Goal: Task Accomplishment & Management: Manage account settings

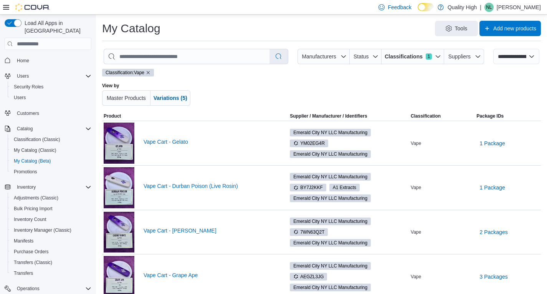
select select "**********"
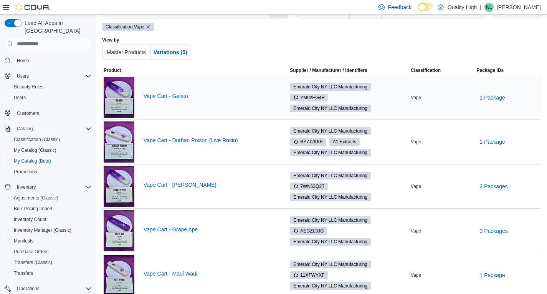
scroll to position [46, 0]
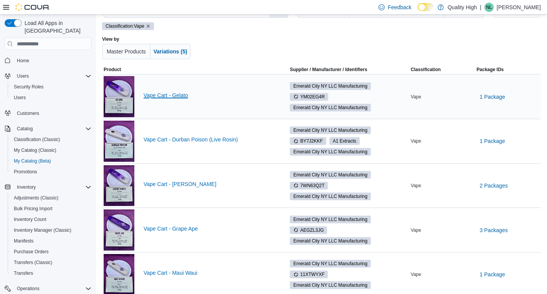
click at [173, 93] on link "Vape Cart - Gelato" at bounding box center [210, 95] width 132 height 6
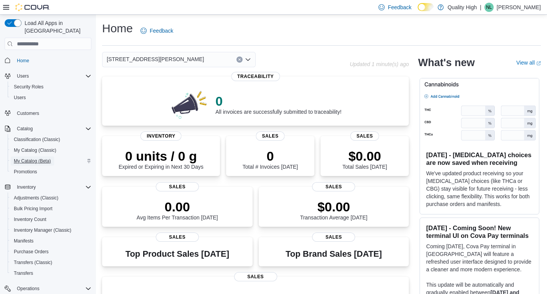
click at [35, 158] on span "My Catalog (Beta)" at bounding box center [32, 161] width 37 height 6
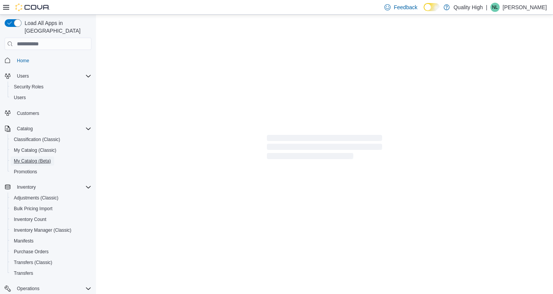
select select "**********"
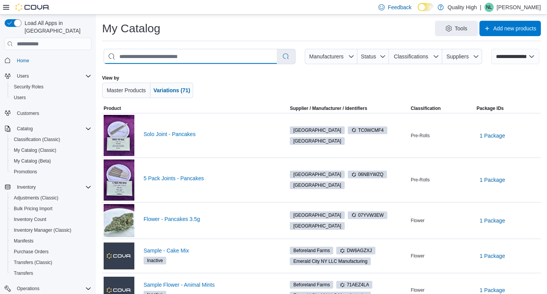
click at [152, 56] on input "search" at bounding box center [190, 56] width 173 height 15
type input "****"
click at [384, 50] on span "Status" at bounding box center [373, 56] width 26 height 15
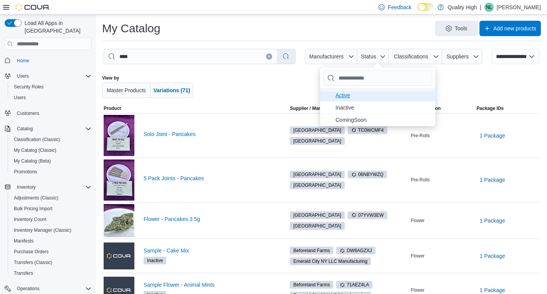
click at [348, 96] on span "Active . To check this option, press Enter." at bounding box center [382, 95] width 95 height 9
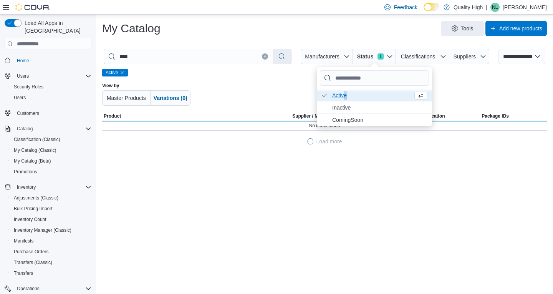
click at [245, 91] on div at bounding box center [326, 94] width 253 height 23
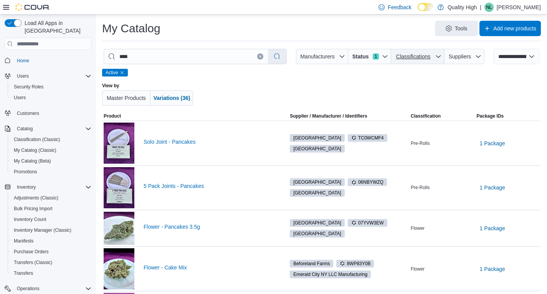
drag, startPoint x: 430, startPoint y: 58, endPoint x: 427, endPoint y: 61, distance: 4.7
click at [430, 58] on span "Classifications" at bounding box center [413, 56] width 34 height 6
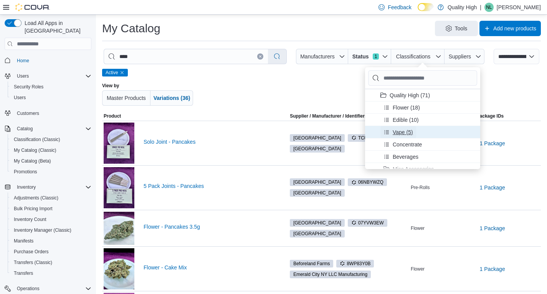
click at [401, 132] on span "Vape (5)" at bounding box center [403, 132] width 20 height 8
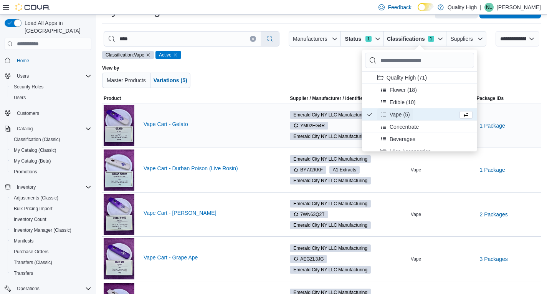
scroll to position [74, 0]
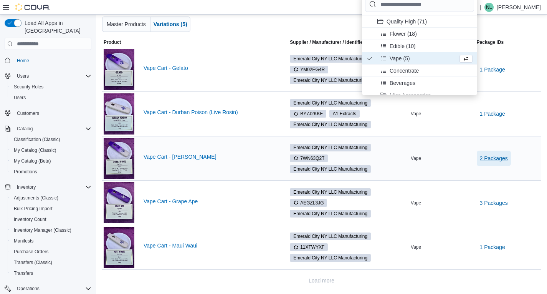
click at [501, 156] on span "2 Packages" at bounding box center [494, 158] width 28 height 8
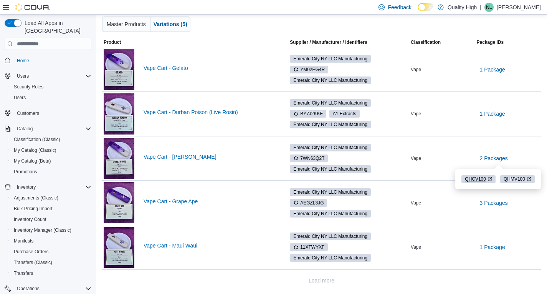
click at [472, 179] on span "QHCV100" at bounding box center [475, 178] width 21 height 7
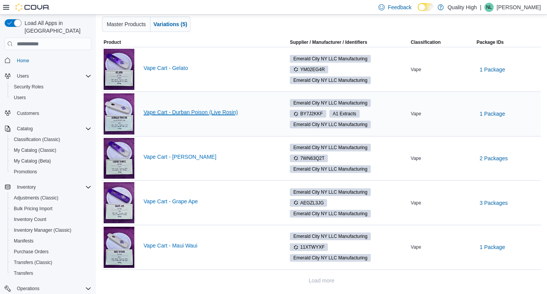
click at [178, 109] on link "Vape Cart - Durban Poison (Live Rosin)" at bounding box center [210, 112] width 132 height 6
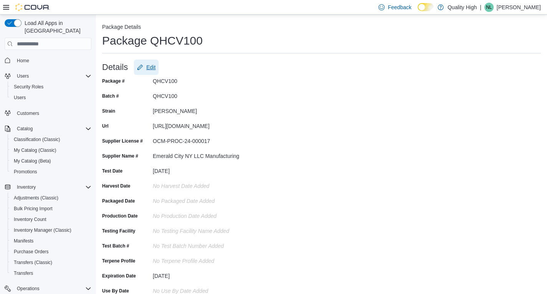
drag, startPoint x: 151, startPoint y: 65, endPoint x: 155, endPoint y: 67, distance: 4.5
click at [151, 65] on span "Edit" at bounding box center [150, 67] width 9 height 8
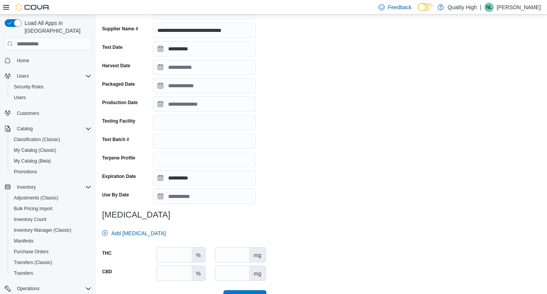
scroll to position [159, 0]
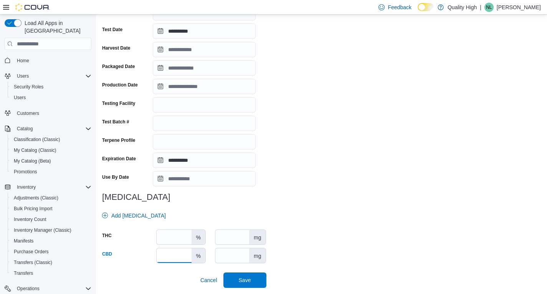
drag, startPoint x: 177, startPoint y: 256, endPoint x: 141, endPoint y: 251, distance: 36.0
click at [138, 254] on div "CBD **** % mg" at bounding box center [184, 255] width 164 height 15
drag, startPoint x: 369, startPoint y: 248, endPoint x: 255, endPoint y: 278, distance: 117.9
click at [358, 248] on div "**********" at bounding box center [321, 101] width 439 height 371
click at [249, 279] on span "Save" at bounding box center [245, 280] width 12 height 8
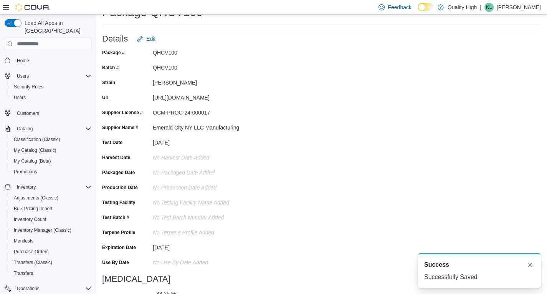
scroll to position [0, 0]
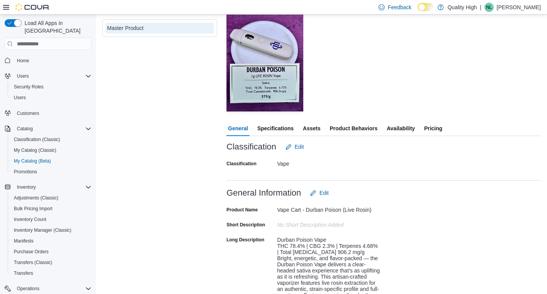
scroll to position [38, 0]
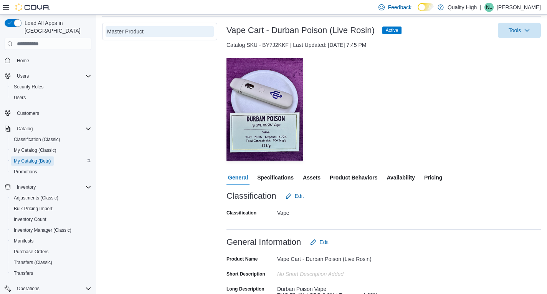
click at [36, 158] on span "My Catalog (Beta)" at bounding box center [32, 161] width 37 height 6
select select "**********"
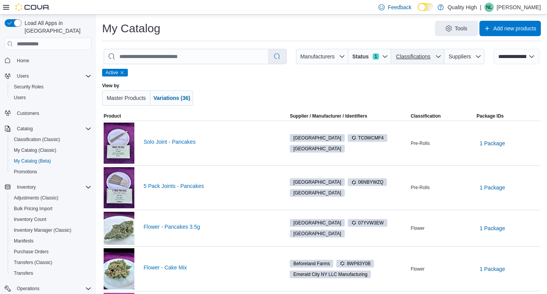
click at [441, 53] on span "Classifications" at bounding box center [417, 56] width 47 height 15
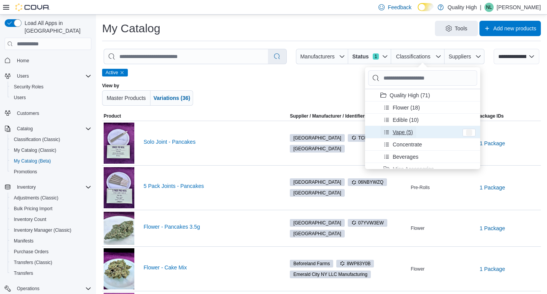
click at [395, 130] on span "Vape (5)" at bounding box center [403, 132] width 20 height 8
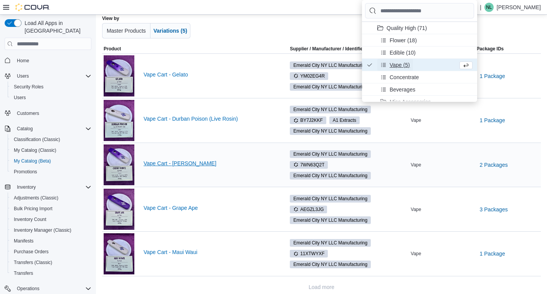
scroll to position [74, 0]
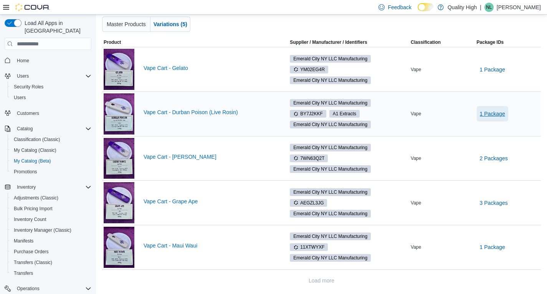
click at [503, 113] on span "1 Package" at bounding box center [492, 114] width 25 height 8
click at [496, 133] on span "QHDV100" at bounding box center [494, 134] width 21 height 7
click at [182, 114] on link "Vape Cart - Durban Poison (Live Rosin)" at bounding box center [210, 112] width 132 height 6
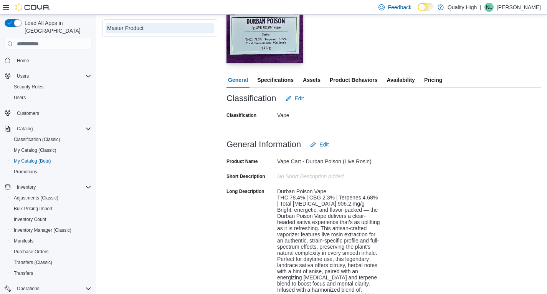
scroll to position [47, 0]
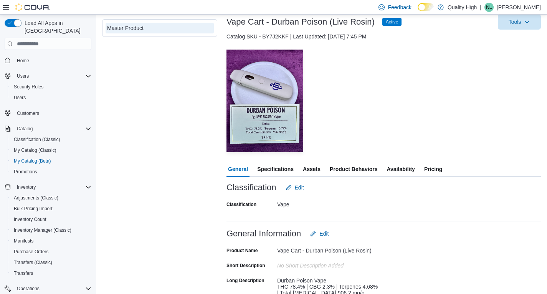
click at [277, 169] on span "Specifications" at bounding box center [275, 168] width 36 height 15
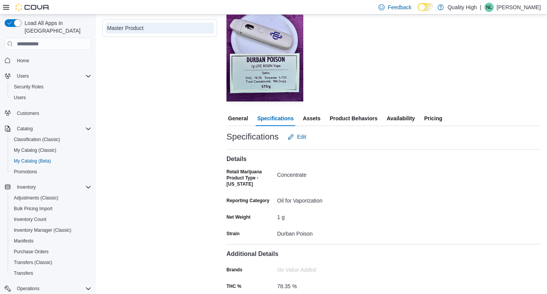
scroll to position [141, 0]
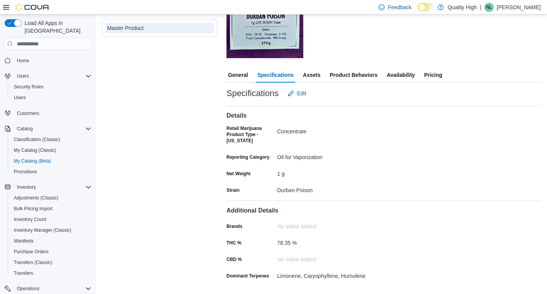
click at [347, 75] on span "Product Behaviors" at bounding box center [354, 74] width 48 height 15
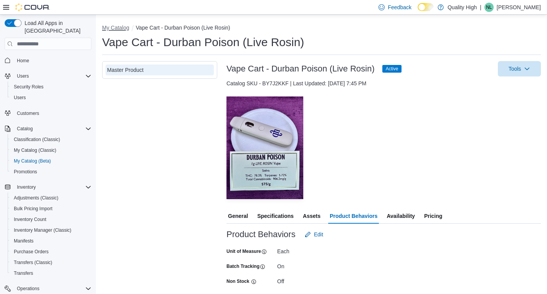
click at [112, 28] on button "My Catalog" at bounding box center [115, 28] width 27 height 6
select select "**********"
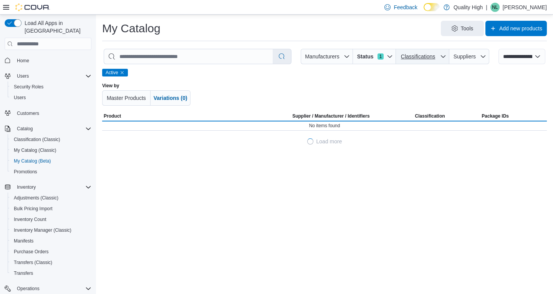
click at [440, 54] on icon "button" at bounding box center [443, 56] width 6 height 6
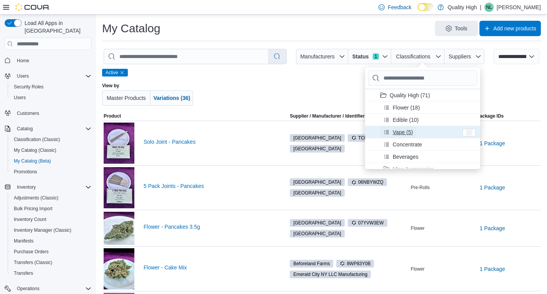
click at [393, 131] on span "Vape (5)" at bounding box center [403, 132] width 20 height 8
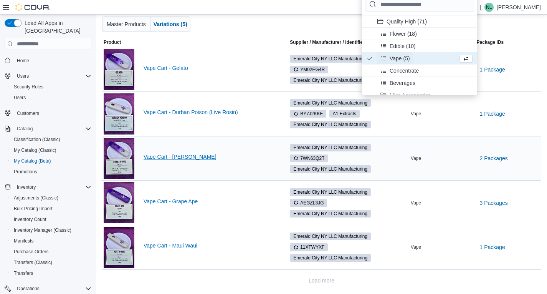
scroll to position [74, 0]
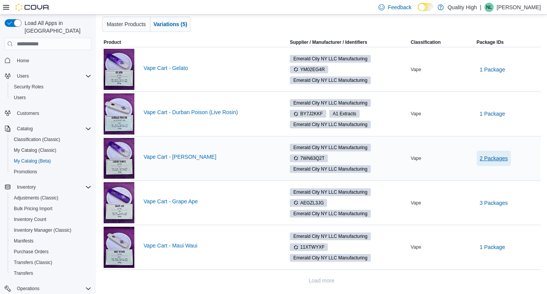
click at [500, 159] on span "2 Packages" at bounding box center [494, 158] width 28 height 8
click at [476, 177] on span "QHCV100" at bounding box center [475, 178] width 21 height 7
click at [173, 157] on link "Vape Cart - [PERSON_NAME]" at bounding box center [210, 157] width 132 height 6
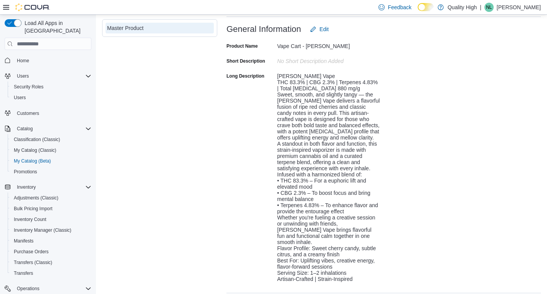
scroll to position [156, 0]
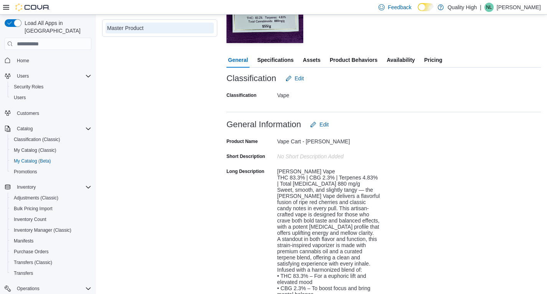
click at [272, 61] on span "Specifications" at bounding box center [275, 59] width 36 height 15
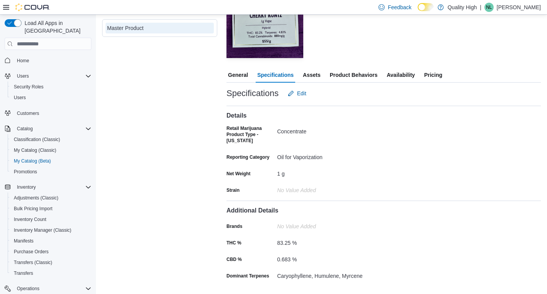
scroll to position [141, 0]
click at [304, 91] on span "Edit" at bounding box center [301, 93] width 9 height 8
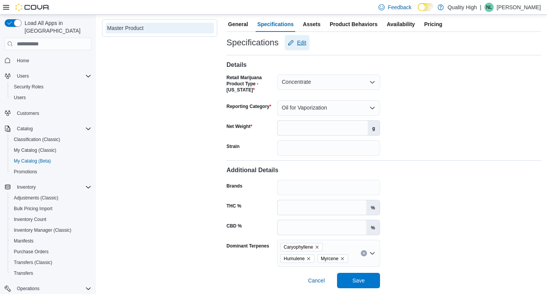
scroll to position [192, 0]
drag, startPoint x: 301, startPoint y: 227, endPoint x: 269, endPoint y: 215, distance: 34.0
click at [262, 224] on div "CBD % ***** %" at bounding box center [303, 226] width 154 height 15
drag, startPoint x: 464, startPoint y: 210, endPoint x: 468, endPoint y: 206, distance: 4.9
click at [467, 210] on div "Additional Details Brands THC % ***** % CBD % % Dominant Terpenes Caryophyllene…" at bounding box center [383, 210] width 314 height 111
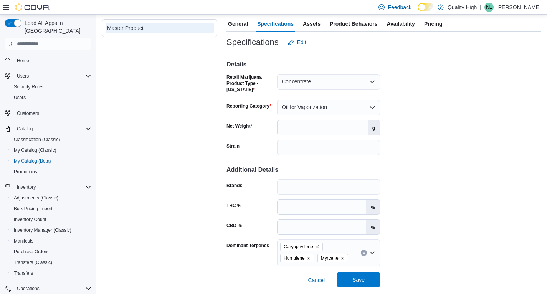
click at [358, 281] on span "Save" at bounding box center [358, 280] width 12 height 8
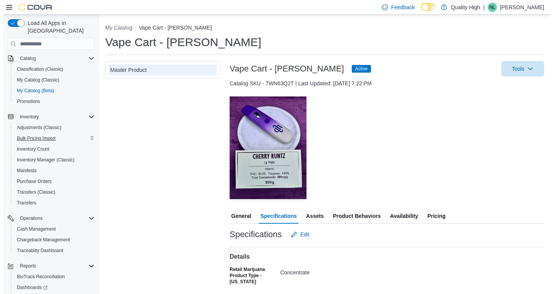
scroll to position [30, 0]
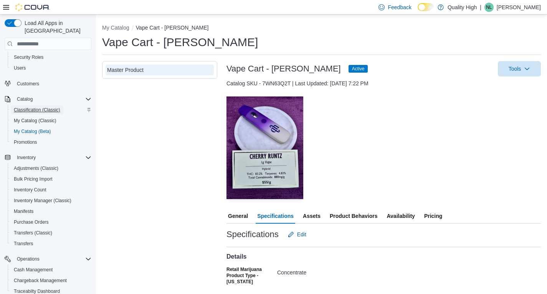
click at [35, 107] on span "Classification (Classic)" at bounding box center [37, 110] width 46 height 6
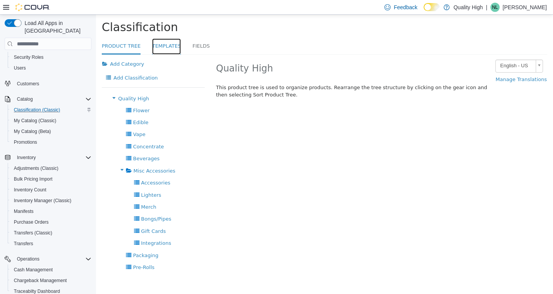
click at [163, 46] on link "Templates" at bounding box center [166, 46] width 29 height 17
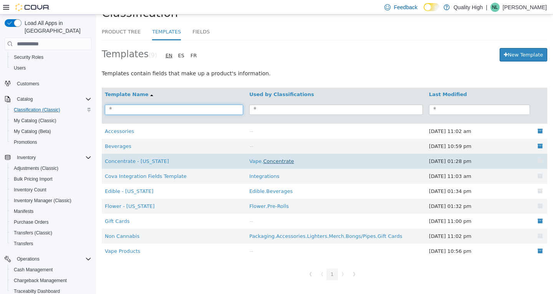
scroll to position [17, 0]
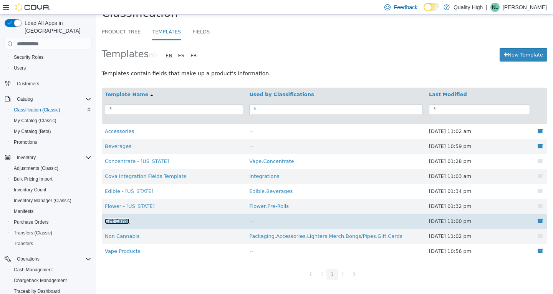
click at [112, 221] on link "Gift Cards" at bounding box center [117, 221] width 25 height 6
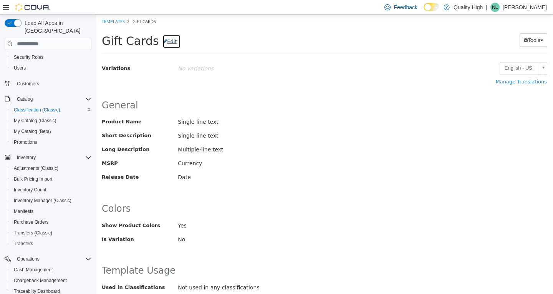
click at [164, 43] on button "Edit" at bounding box center [171, 42] width 18 height 14
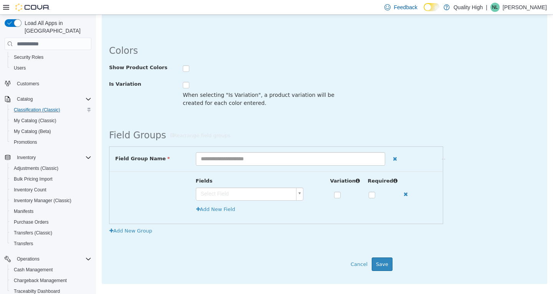
scroll to position [192, 0]
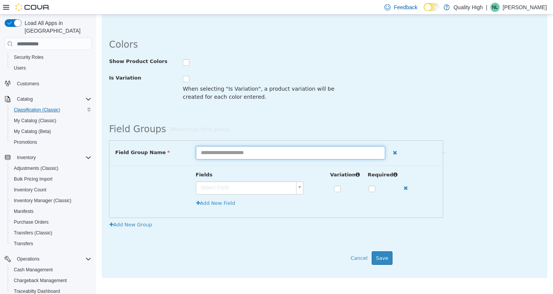
click at [331, 155] on input "text" at bounding box center [291, 152] width 190 height 13
click at [313, 129] on h2 "Field Groups Rearrange field groups Show group content" at bounding box center [324, 129] width 431 height 14
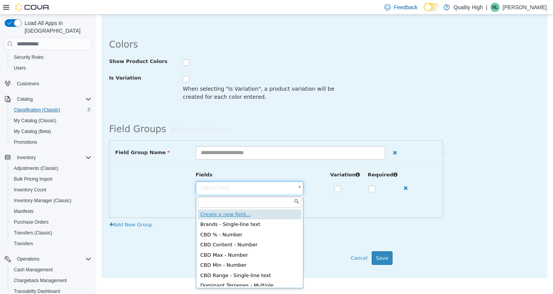
click at [302, 187] on body "**********" at bounding box center [324, 92] width 457 height 539
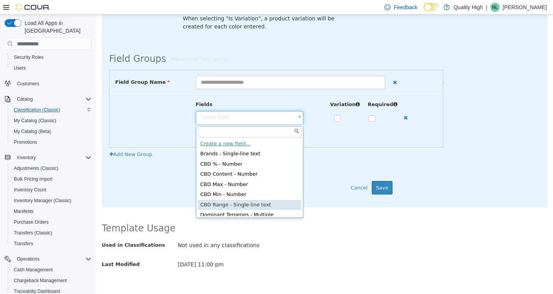
scroll to position [0, 0]
click at [338, 138] on body "**********" at bounding box center [324, 21] width 457 height 539
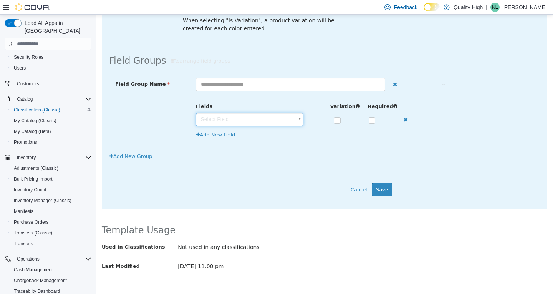
scroll to position [147, 0]
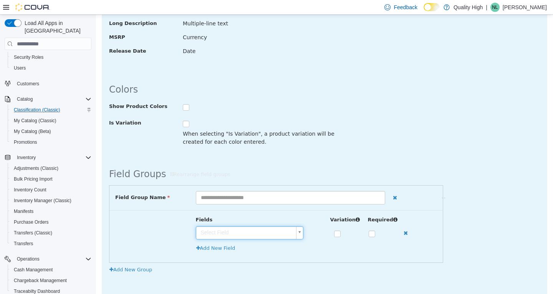
click at [291, 151] on div "Show Product Colors Is Variation When selecting "Is Variation", a product varia…" at bounding box center [250, 127] width 295 height 54
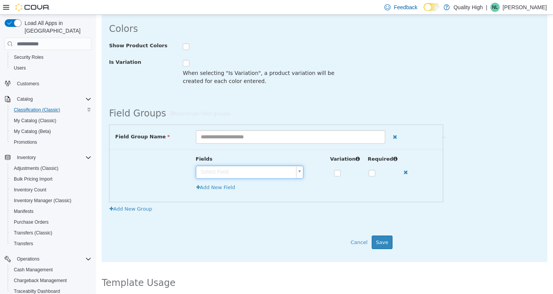
scroll to position [230, 0]
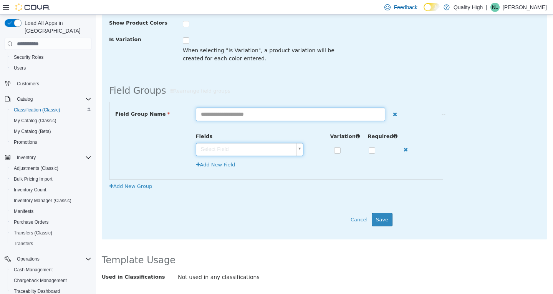
click at [320, 118] on input "text" at bounding box center [291, 113] width 190 height 13
click at [334, 71] on div "Show Product Colors Is Variation When selecting "Is Variation", a product varia…" at bounding box center [250, 44] width 295 height 54
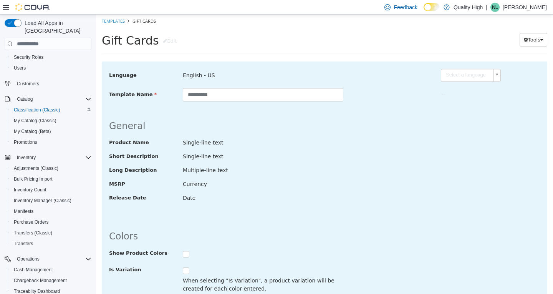
scroll to position [0, 0]
